Goal: Navigation & Orientation: Find specific page/section

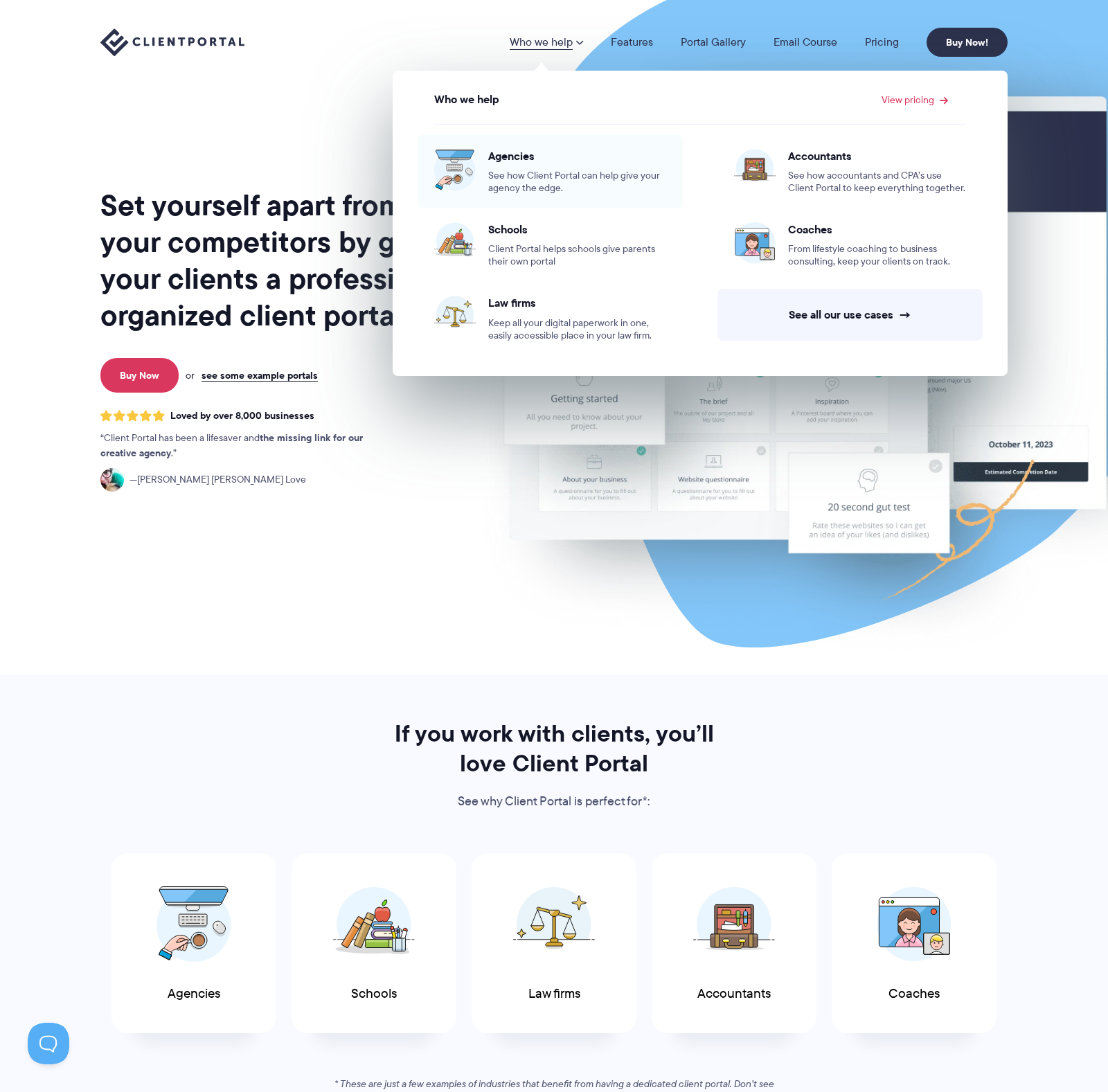
click at [555, 188] on span "See how Client Portal can help give your agency the edge." at bounding box center [577, 182] width 178 height 25
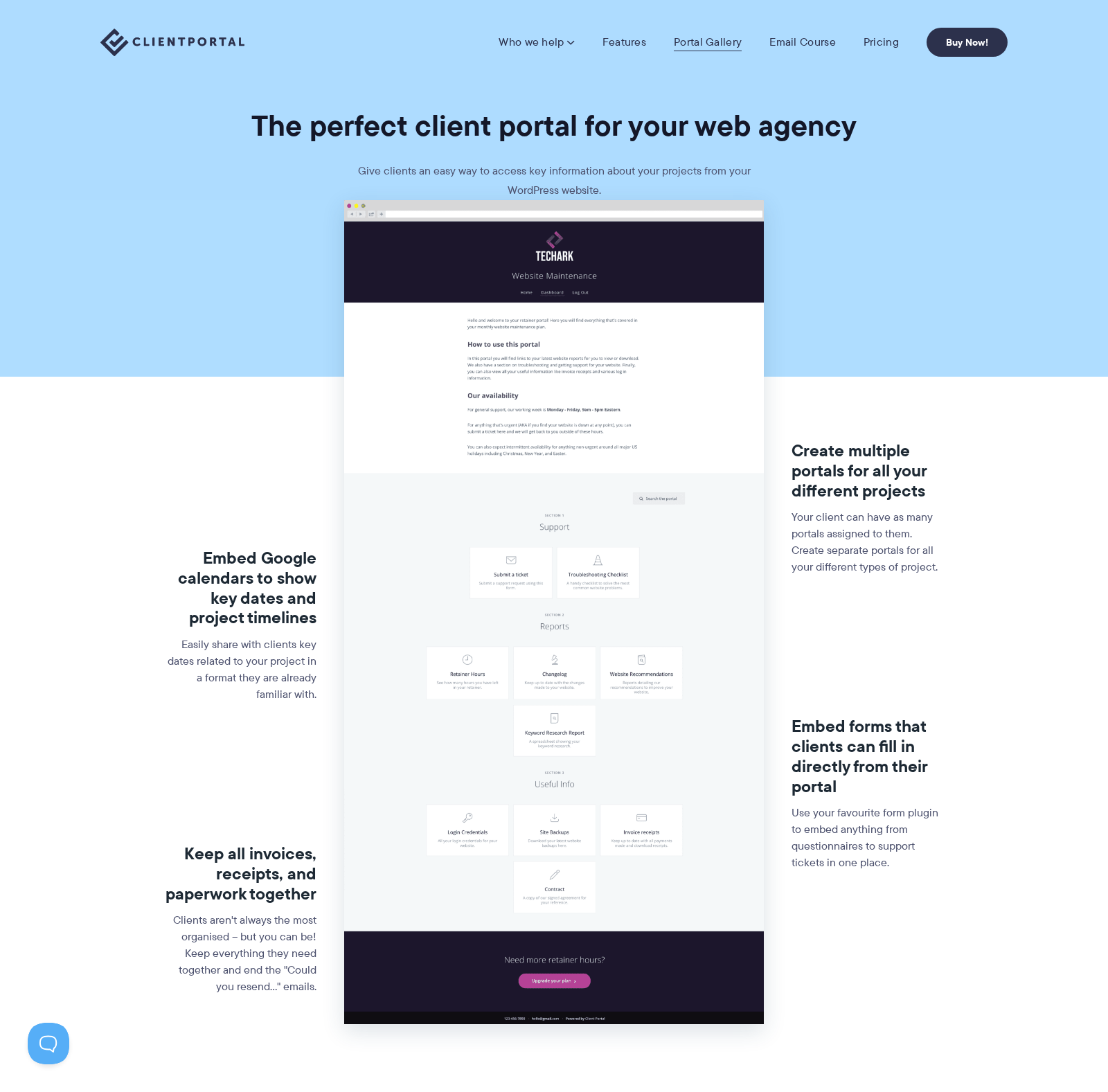
click at [684, 38] on link "Portal Gallery" at bounding box center [708, 42] width 68 height 14
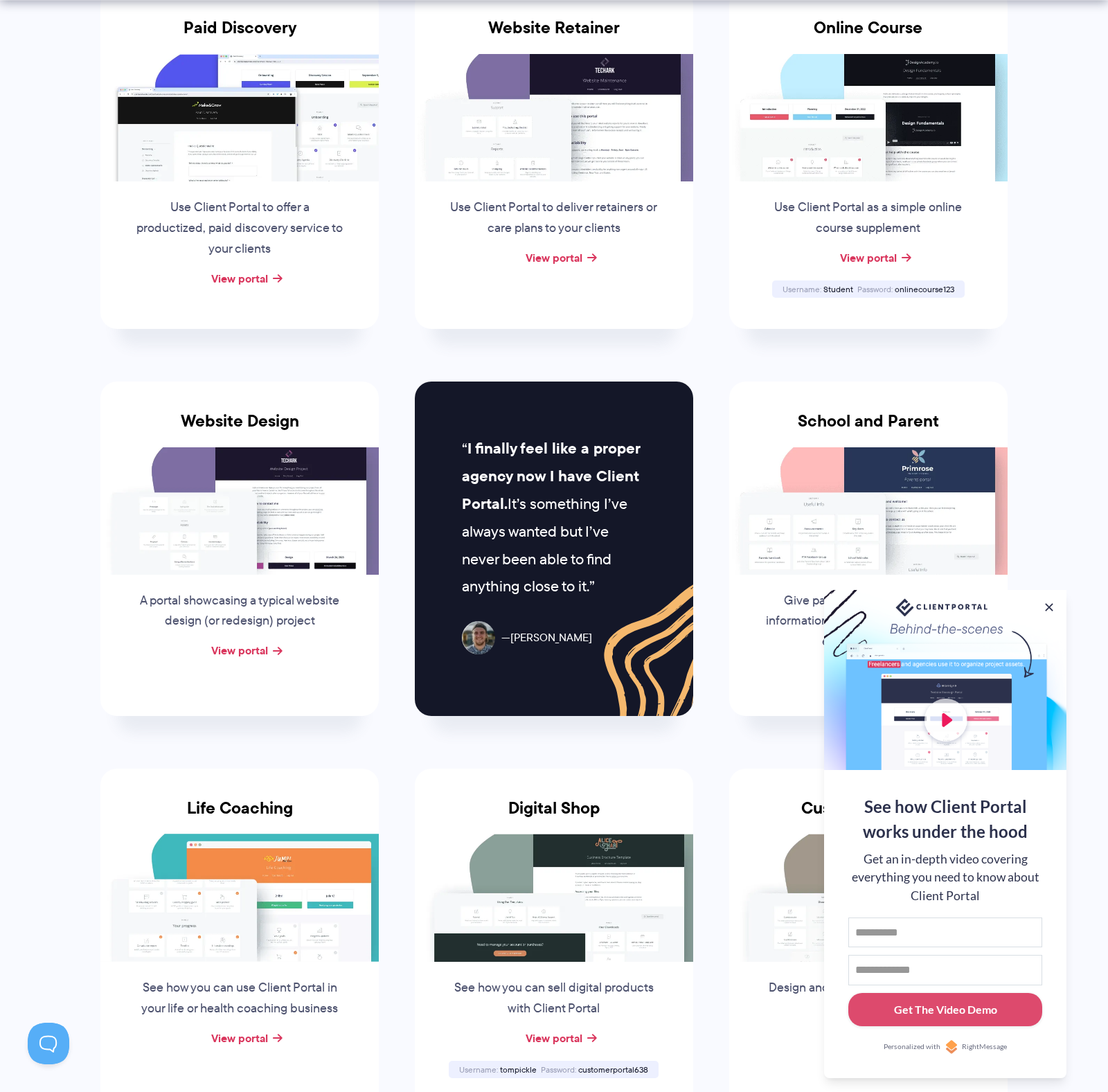
scroll to position [388, 0]
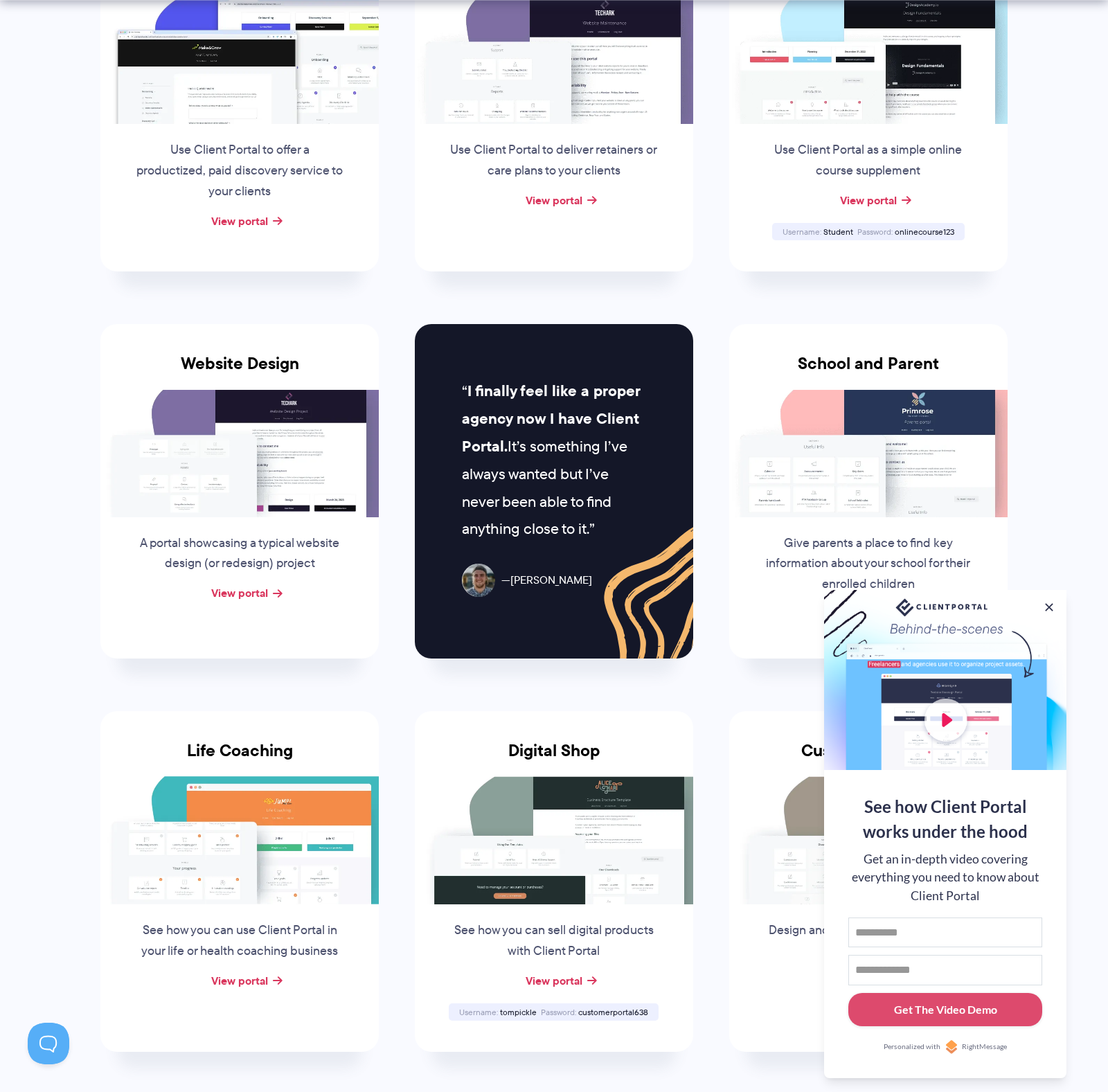
click at [1052, 606] on button at bounding box center [1049, 607] width 14 height 14
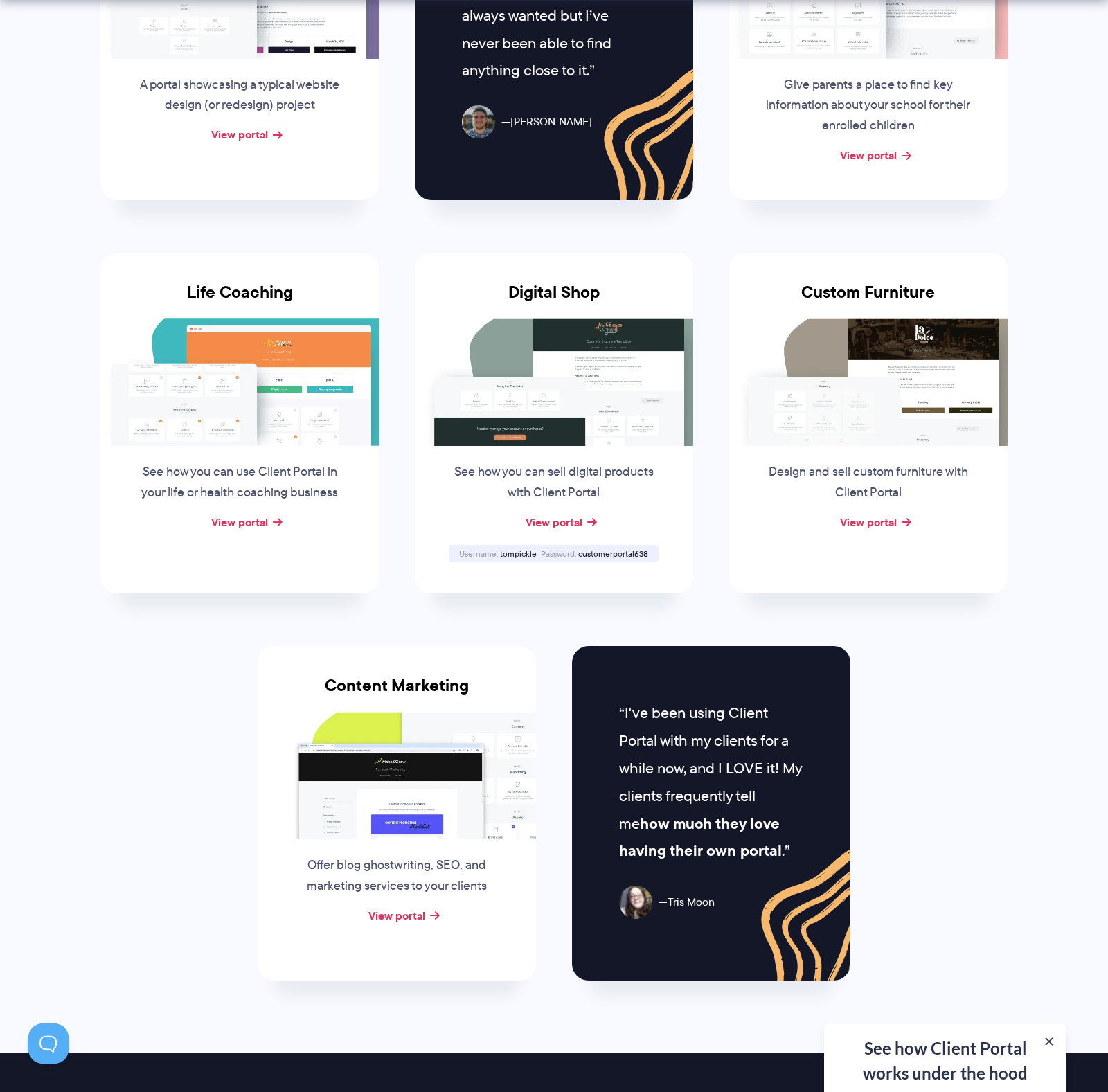
scroll to position [850, 0]
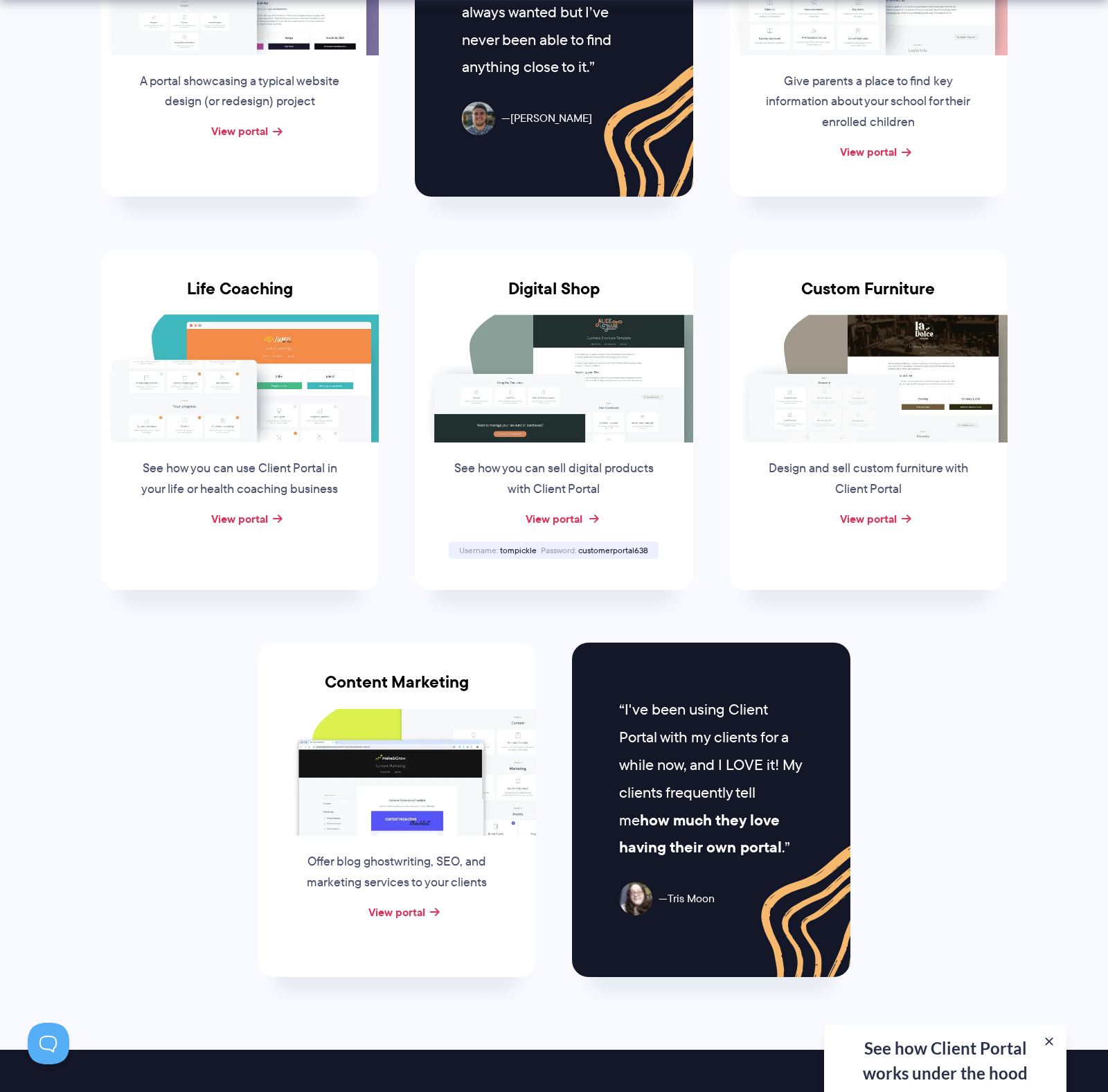
click at [568, 510] on link "View portal" at bounding box center [554, 519] width 57 height 17
drag, startPoint x: 649, startPoint y: 537, endPoint x: 579, endPoint y: 536, distance: 70.0
click at [579, 546] on div "Password customerportal638" at bounding box center [594, 550] width 111 height 9
copy div "customerportal638"
drag, startPoint x: 535, startPoint y: 538, endPoint x: 501, endPoint y: 538, distance: 34.0
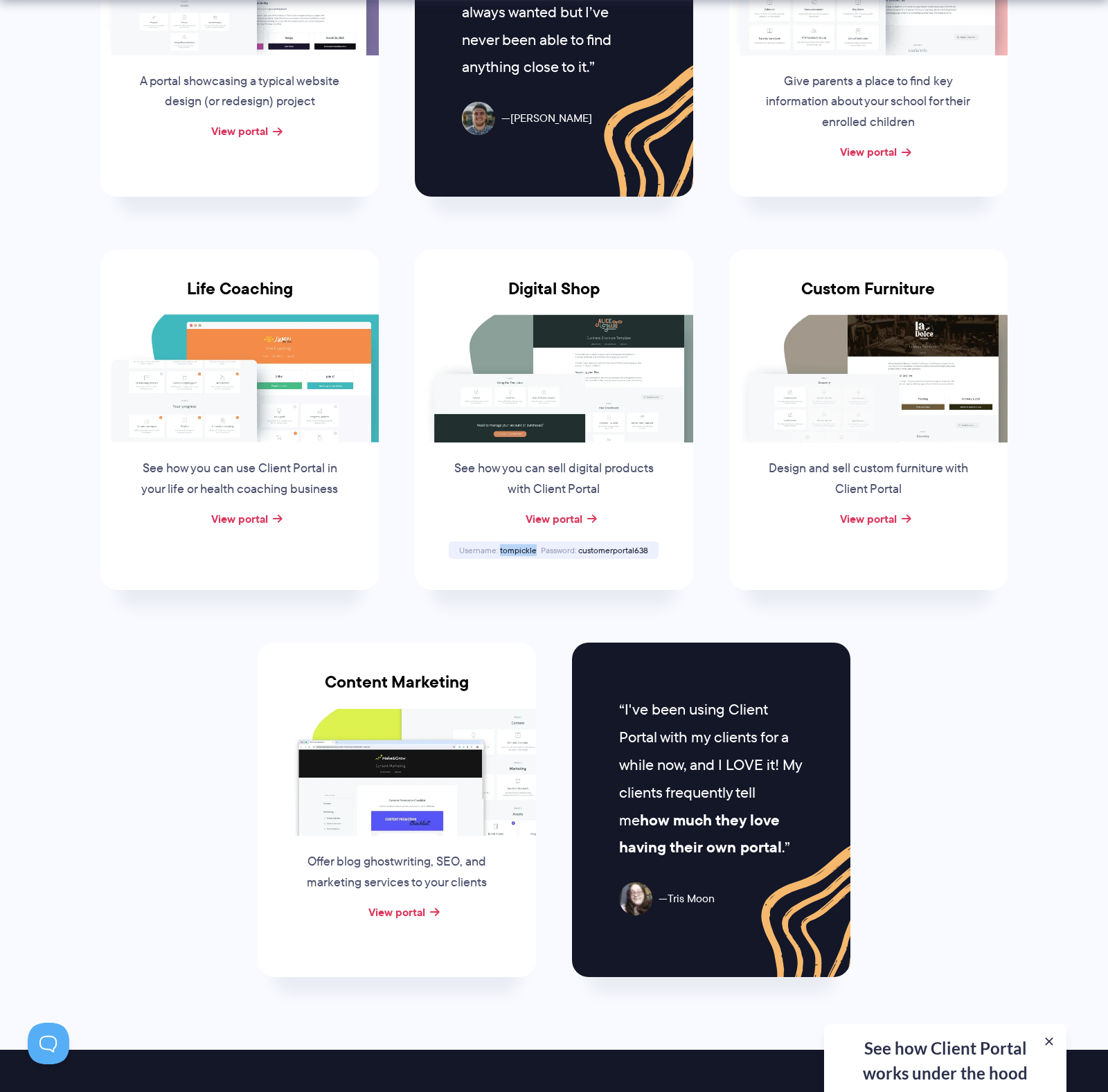
click at [501, 544] on span "tompickle" at bounding box center [519, 549] width 37 height 12
copy div "tompickle"
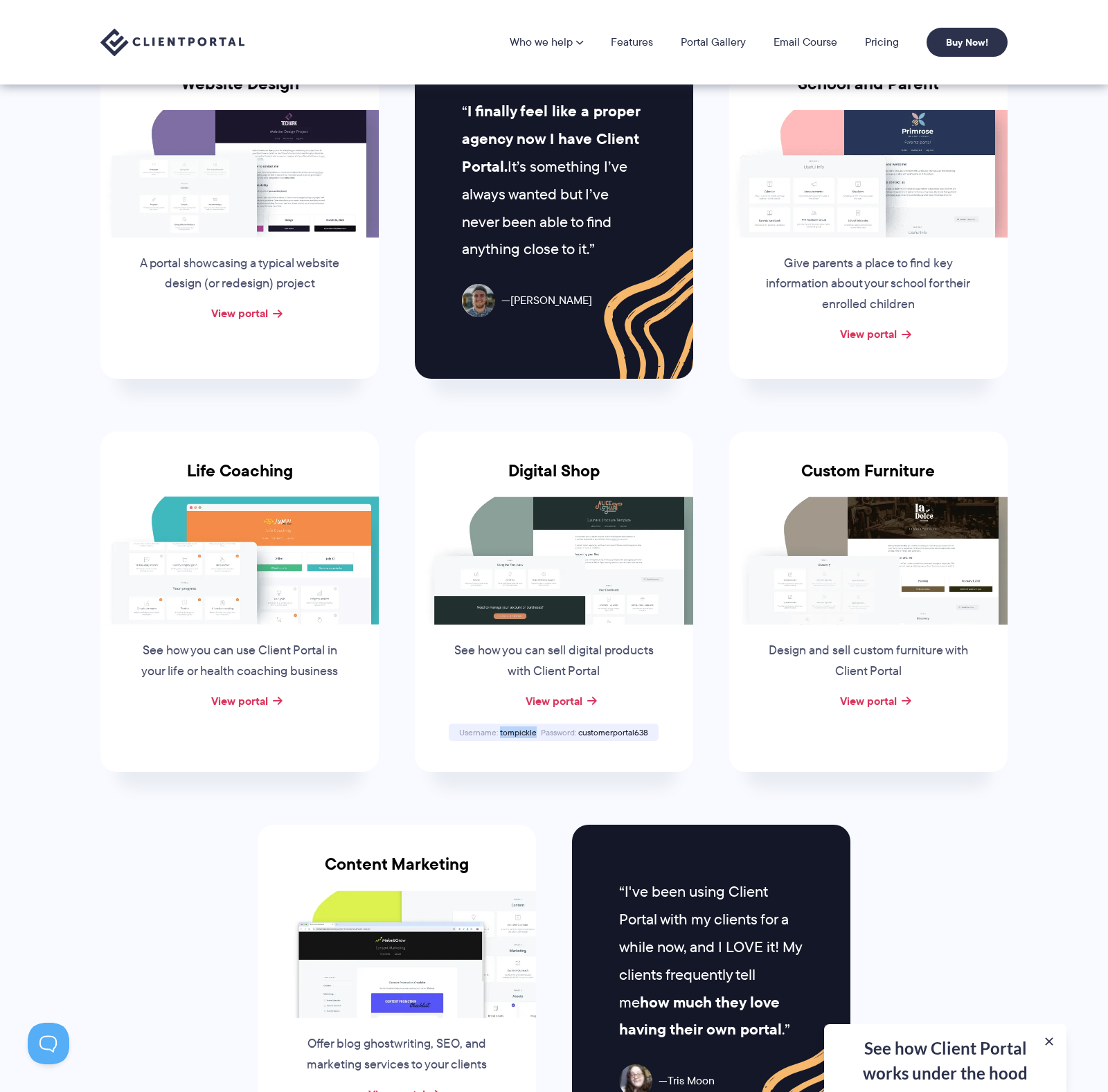
scroll to position [433, 0]
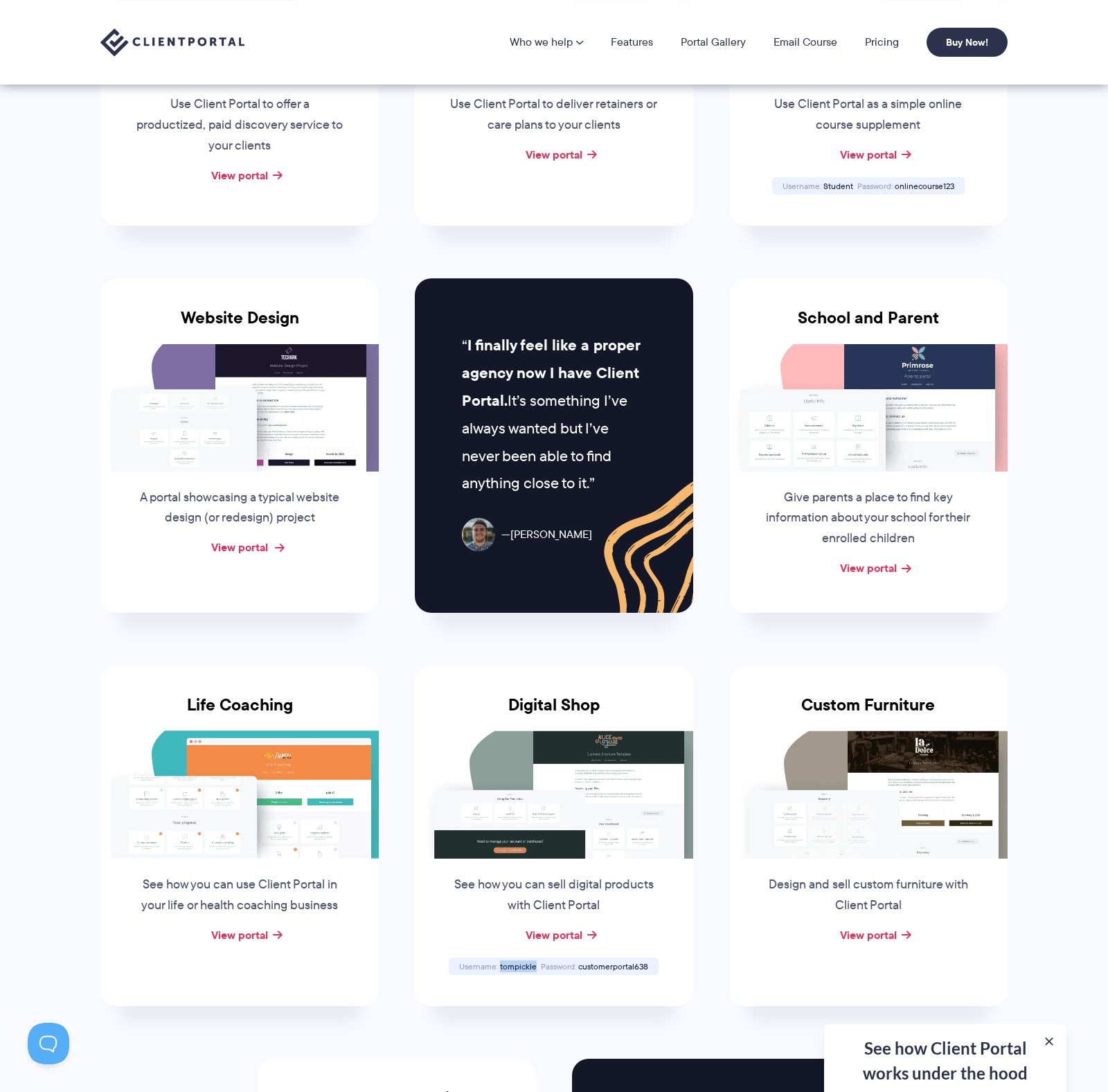
click at [263, 539] on link "View portal" at bounding box center [240, 547] width 57 height 17
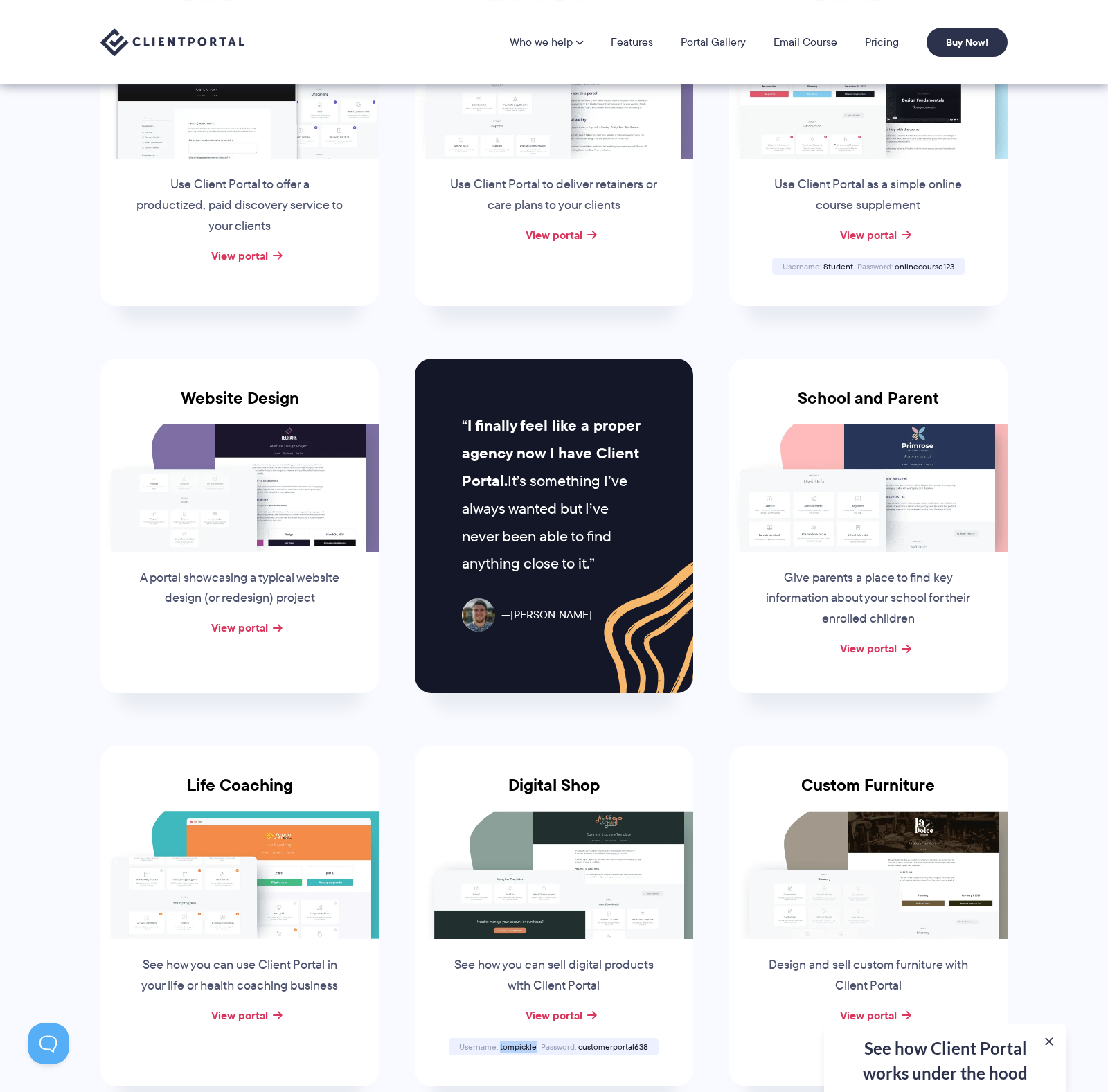
scroll to position [27, 0]
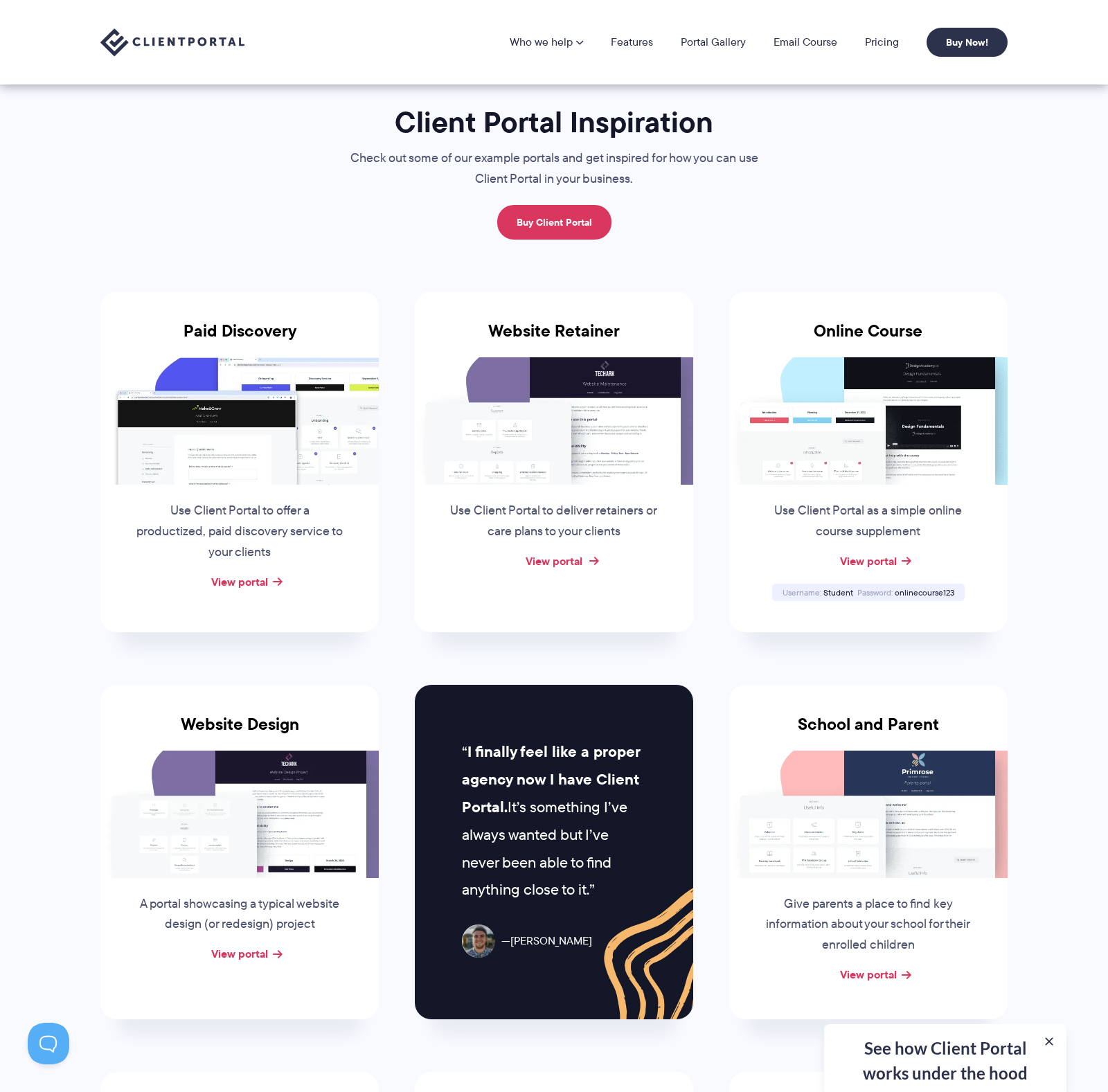
click at [543, 560] on link "View portal" at bounding box center [554, 561] width 57 height 17
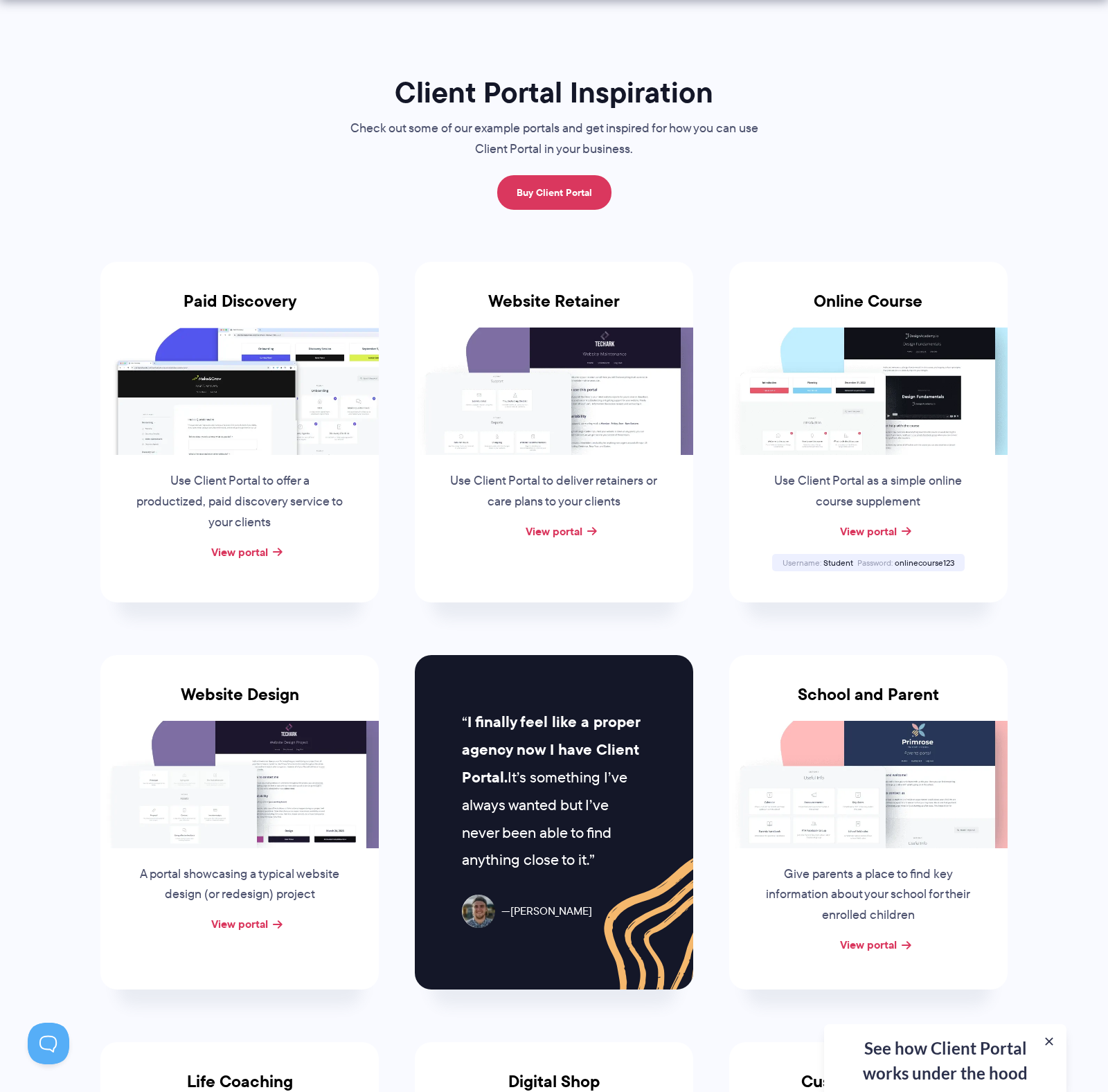
scroll to position [78, 0]
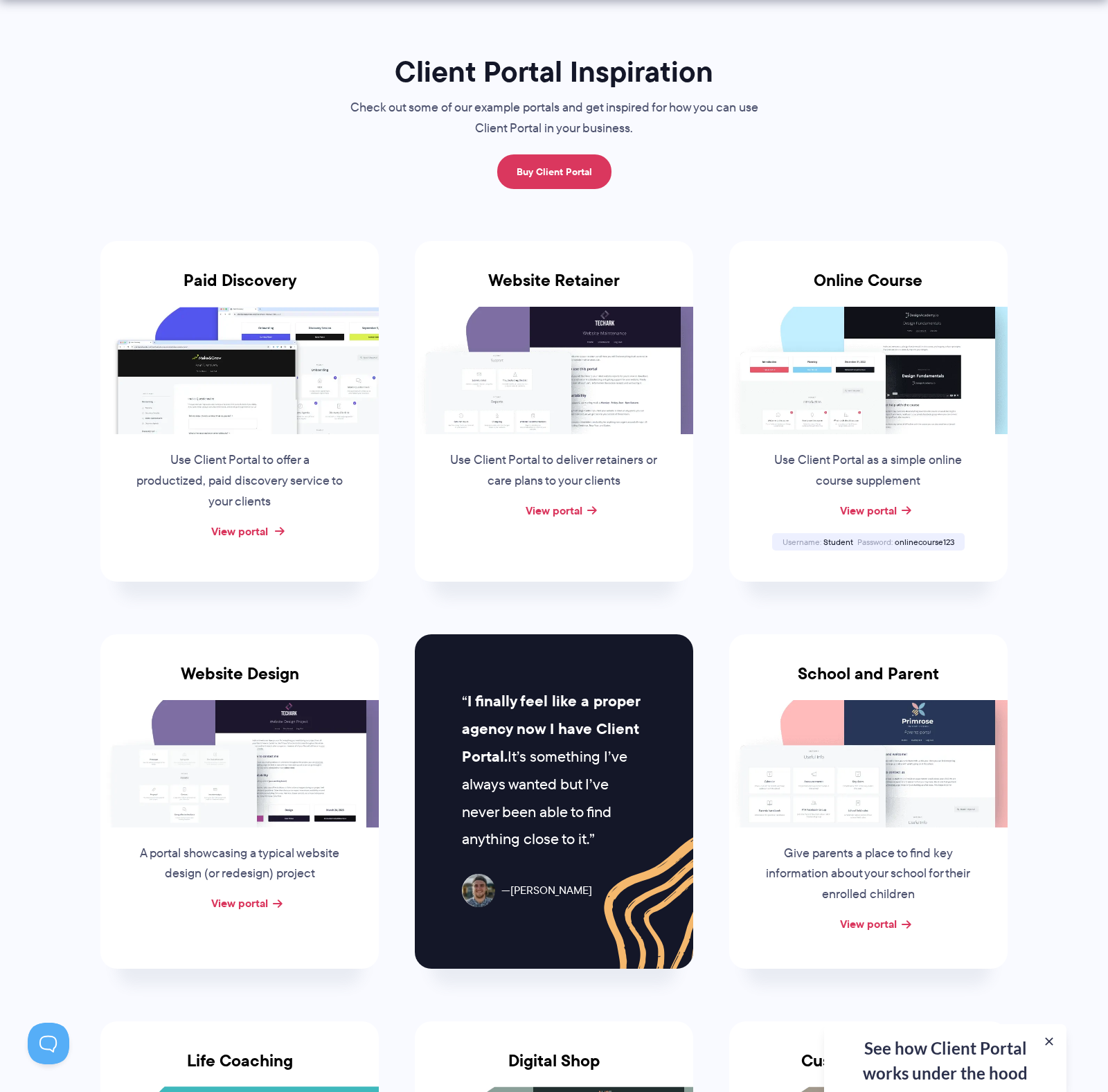
click at [262, 526] on link "View portal" at bounding box center [240, 531] width 57 height 17
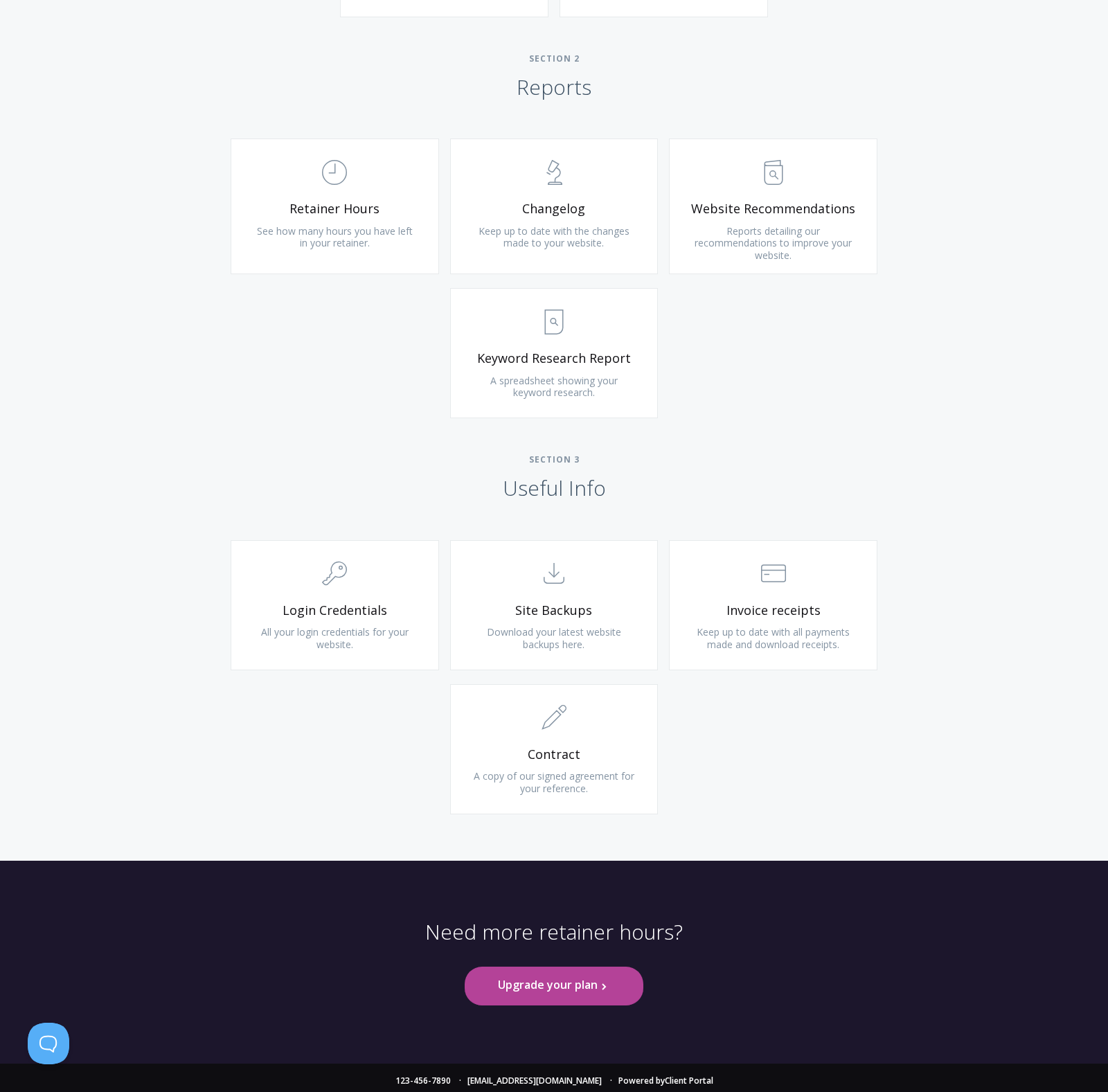
scroll to position [871, 0]
